Goal: Check status

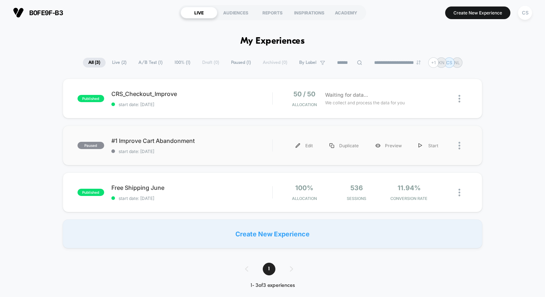
click at [381, 135] on div "paused #1 Improve Cart Abandonment start date: [DATE] Edit Duplicate Preview St…" at bounding box center [272, 145] width 419 height 40
